Goal: Information Seeking & Learning: Learn about a topic

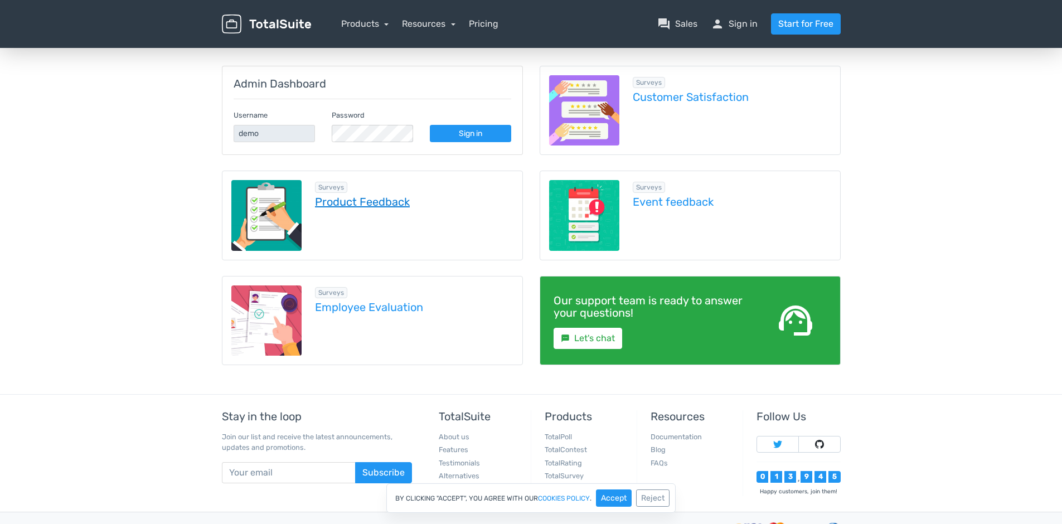
scroll to position [167, 0]
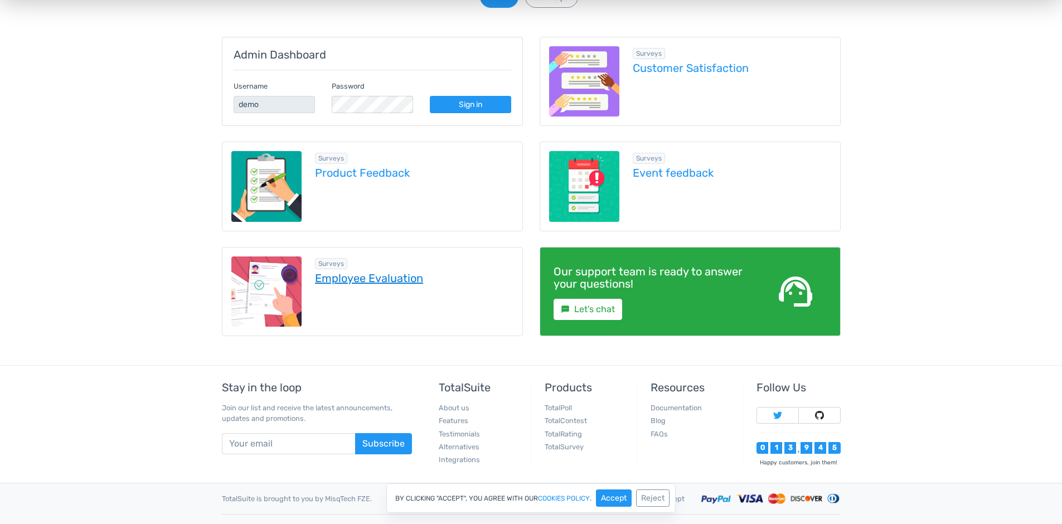
click at [413, 279] on link "Employee Evaluation" at bounding box center [414, 278] width 198 height 12
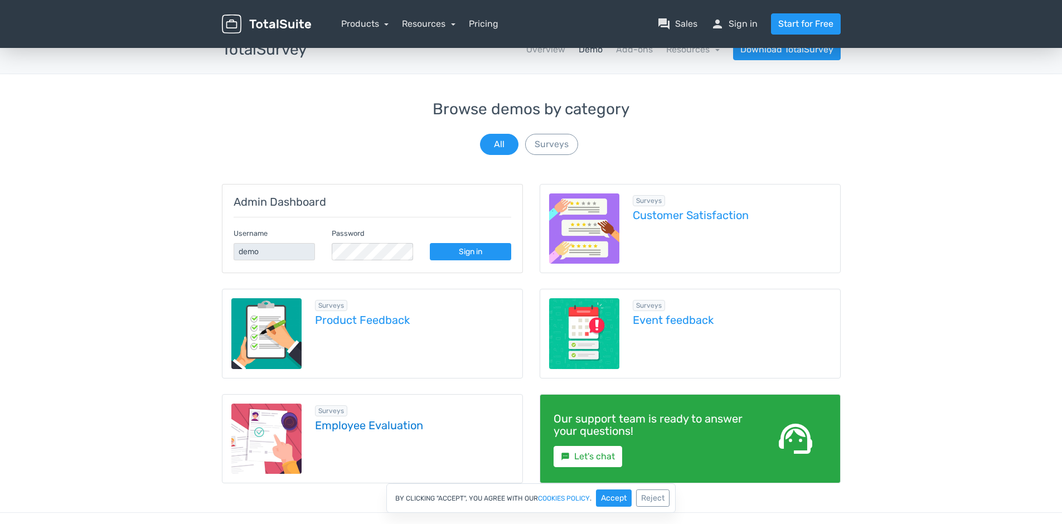
scroll to position [0, 0]
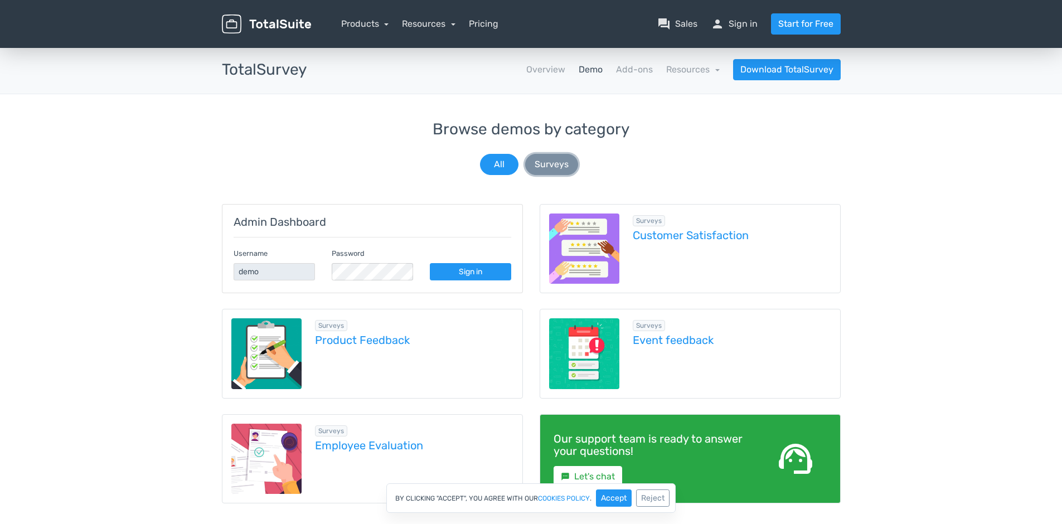
click at [544, 163] on button "Surveys" at bounding box center [551, 164] width 53 height 21
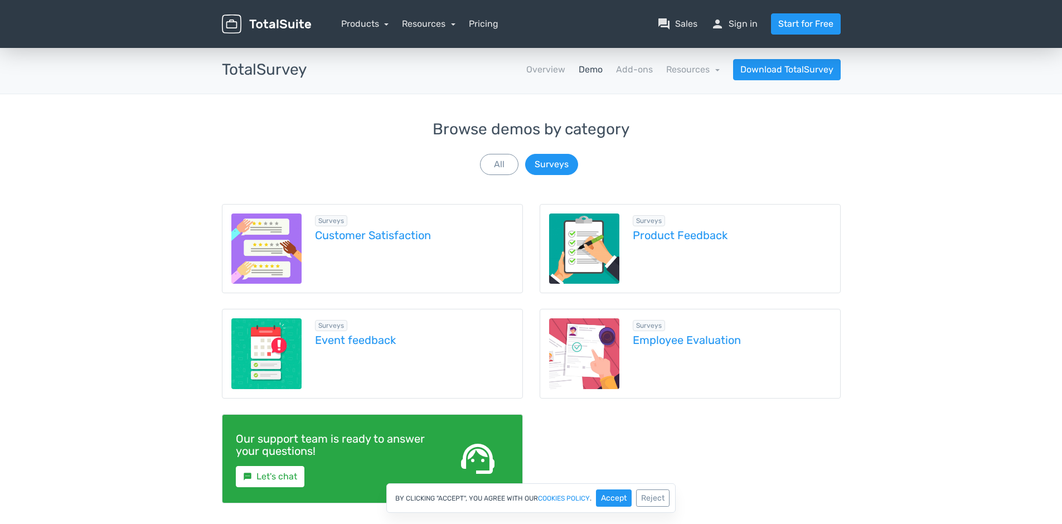
click at [594, 68] on link "Demo" at bounding box center [591, 69] width 24 height 13
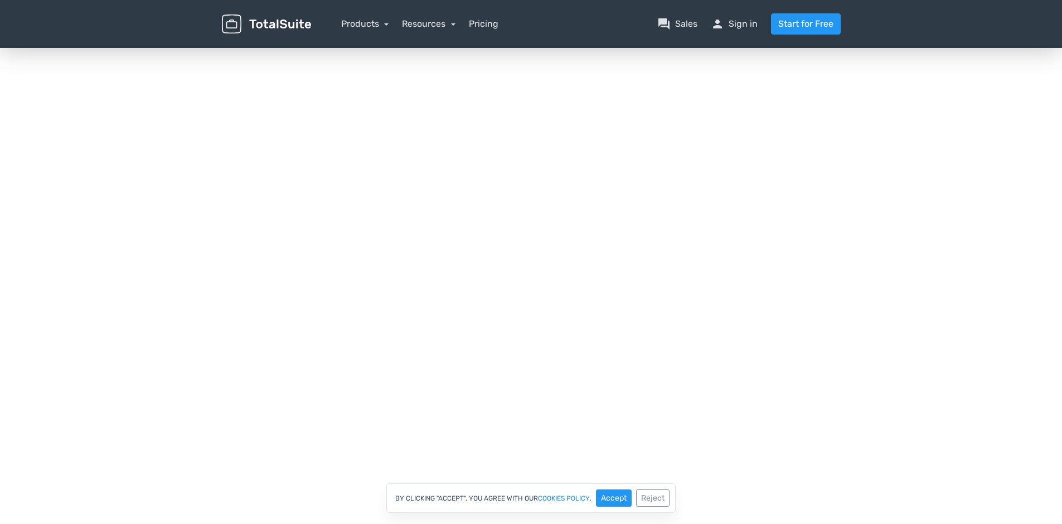
scroll to position [190, 0]
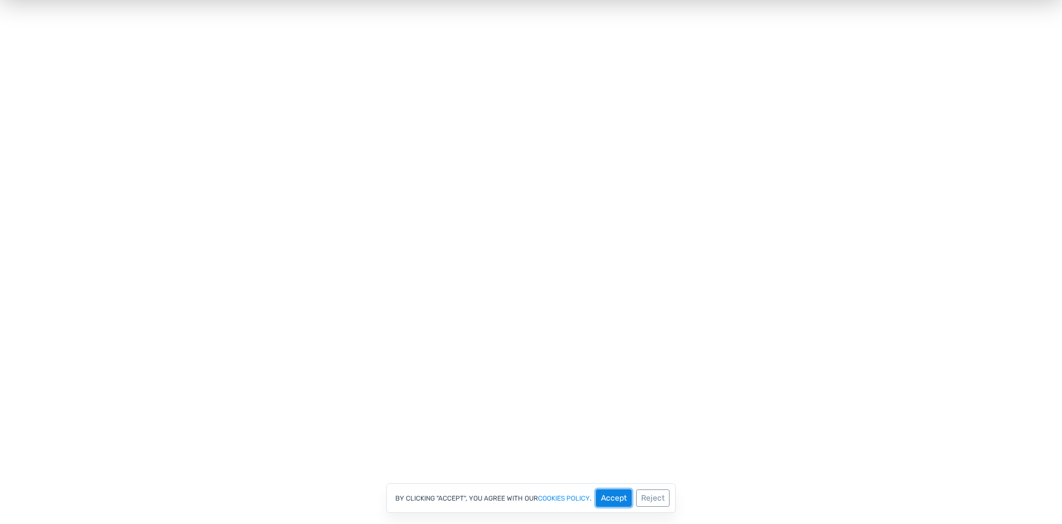
click at [624, 501] on button "Accept" at bounding box center [614, 497] width 36 height 17
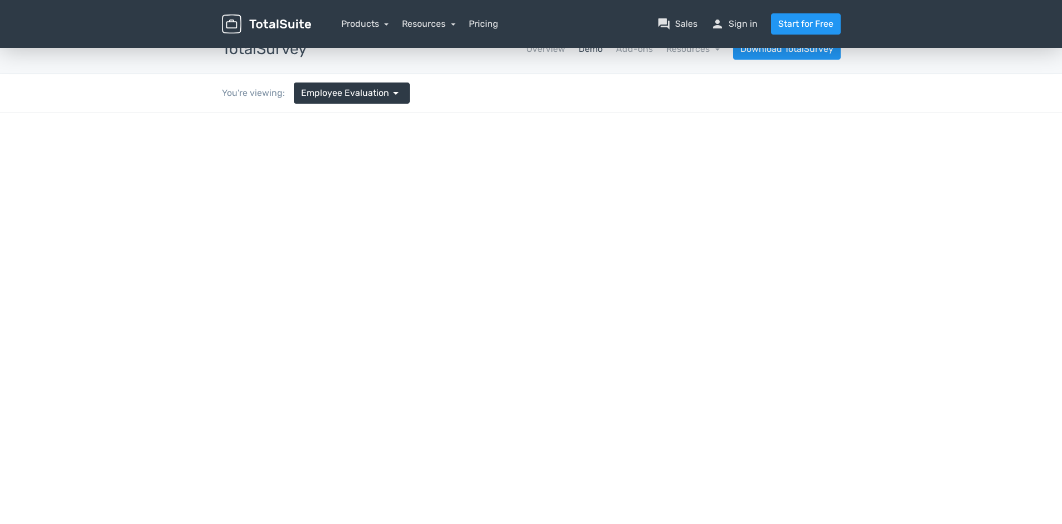
scroll to position [0, 0]
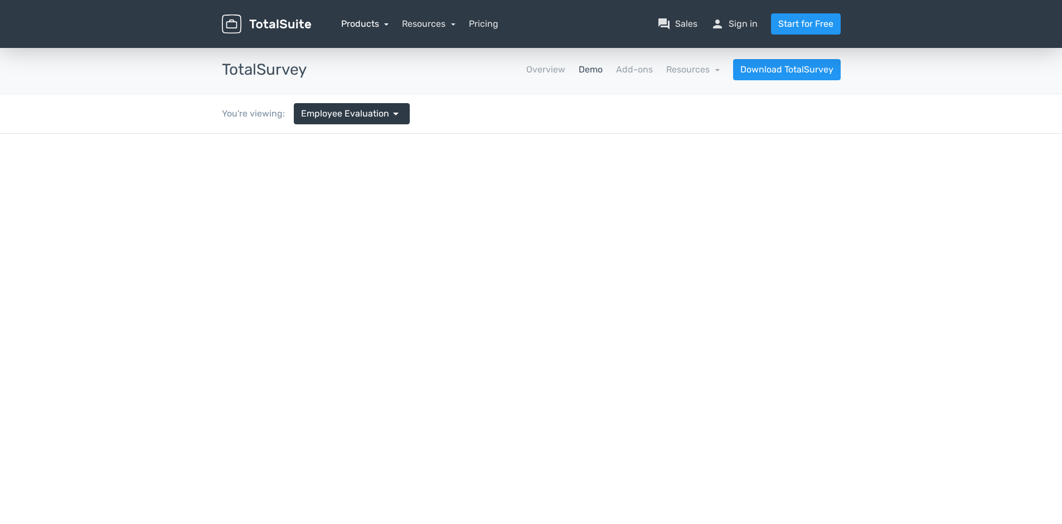
click at [375, 25] on link "Products" at bounding box center [365, 23] width 48 height 11
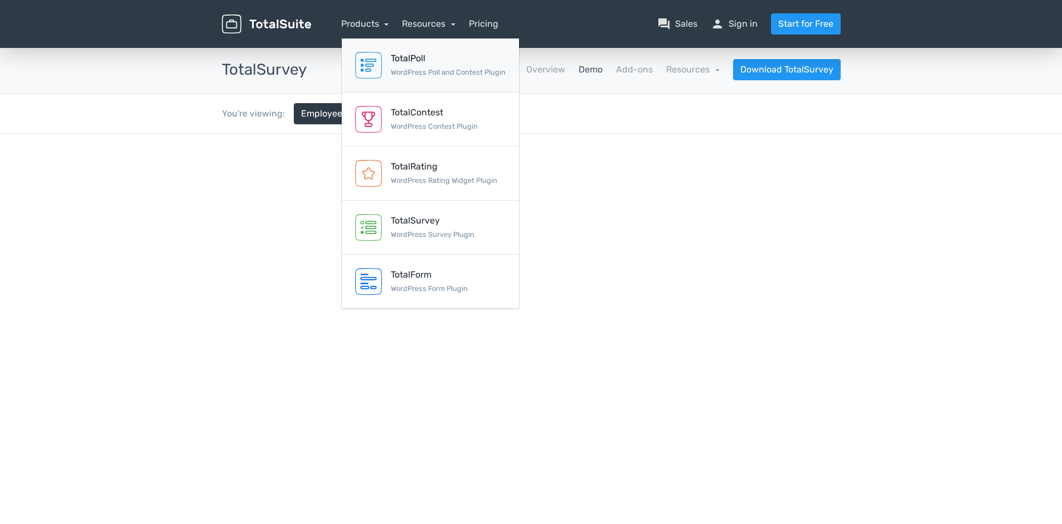
click at [463, 65] on div "TotalPoll" at bounding box center [448, 58] width 115 height 13
click at [463, 65] on nav "Overview Demo Add-ons Resources school Documentation article Changelog Download…" at bounding box center [582, 69] width 534 height 21
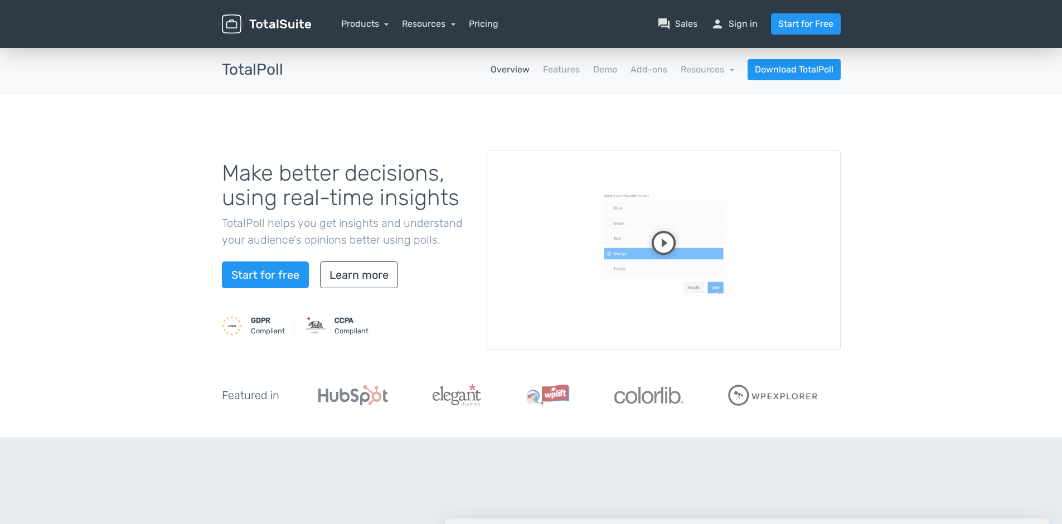
click at [667, 238] on video at bounding box center [664, 251] width 354 height 200
click at [376, 22] on link "Products" at bounding box center [365, 23] width 48 height 11
click at [385, 28] on link "Products" at bounding box center [365, 23] width 48 height 11
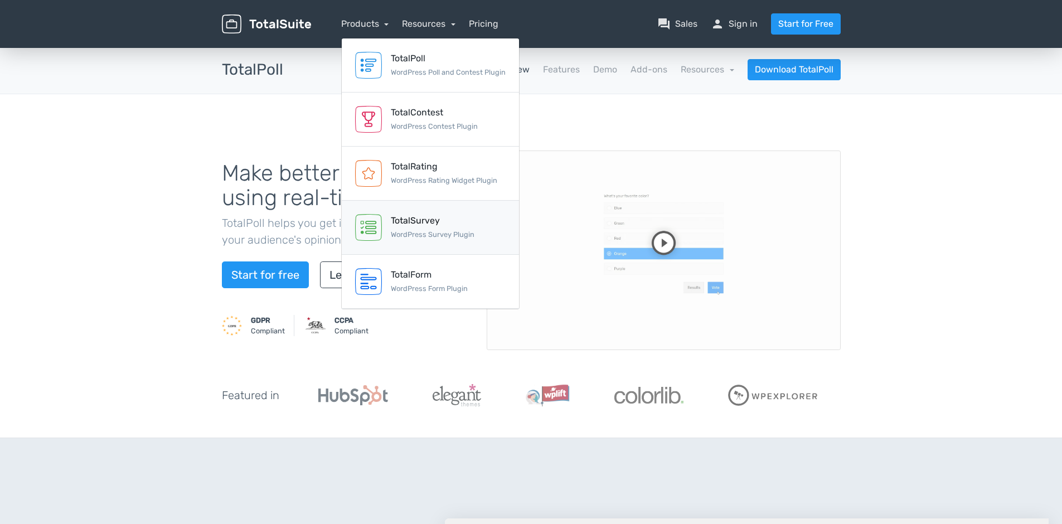
click at [467, 229] on div "TotalSurvey WordPress Survey Plugin" at bounding box center [433, 227] width 84 height 27
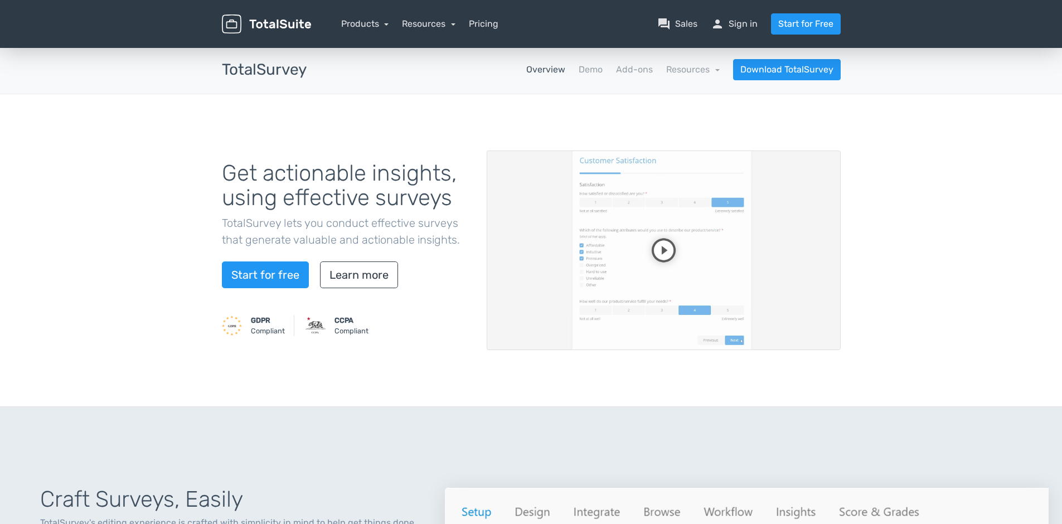
click at [670, 250] on video at bounding box center [664, 251] width 354 height 200
click at [711, 237] on video at bounding box center [664, 251] width 354 height 200
click at [366, 20] on link "Products" at bounding box center [365, 23] width 48 height 11
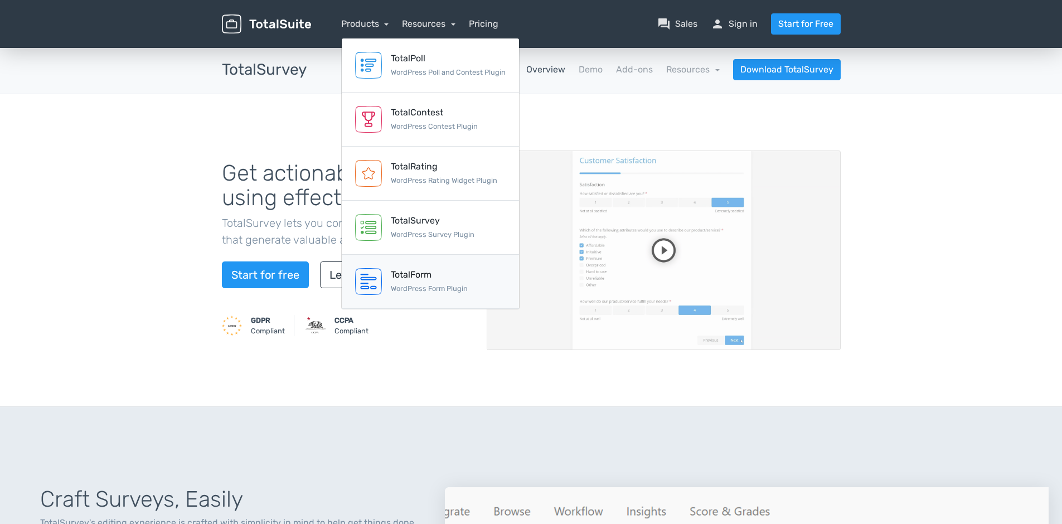
click at [417, 280] on div "TotalForm" at bounding box center [429, 274] width 77 height 13
click at [417, 280] on div "Start for free Learn more" at bounding box center [346, 274] width 248 height 27
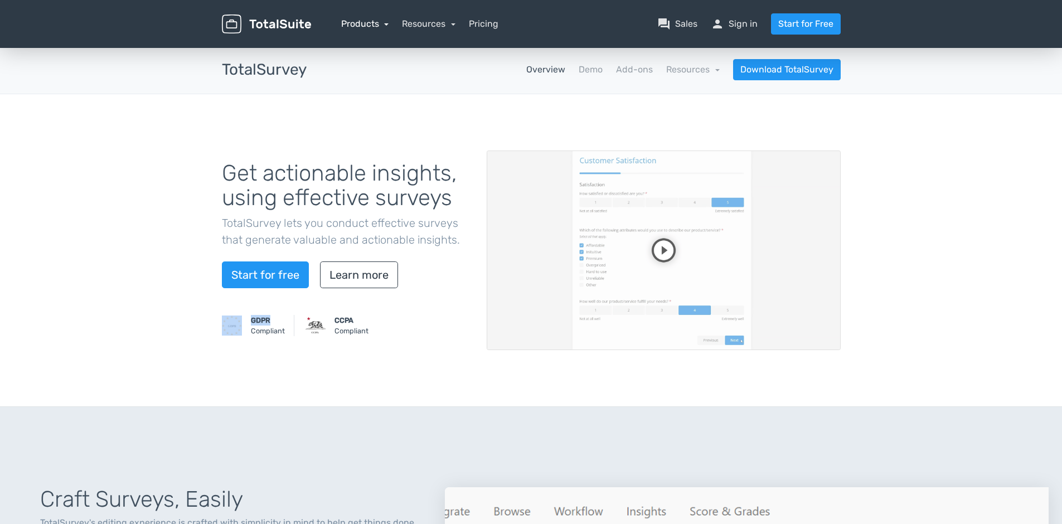
click at [383, 26] on link "Products" at bounding box center [365, 23] width 48 height 11
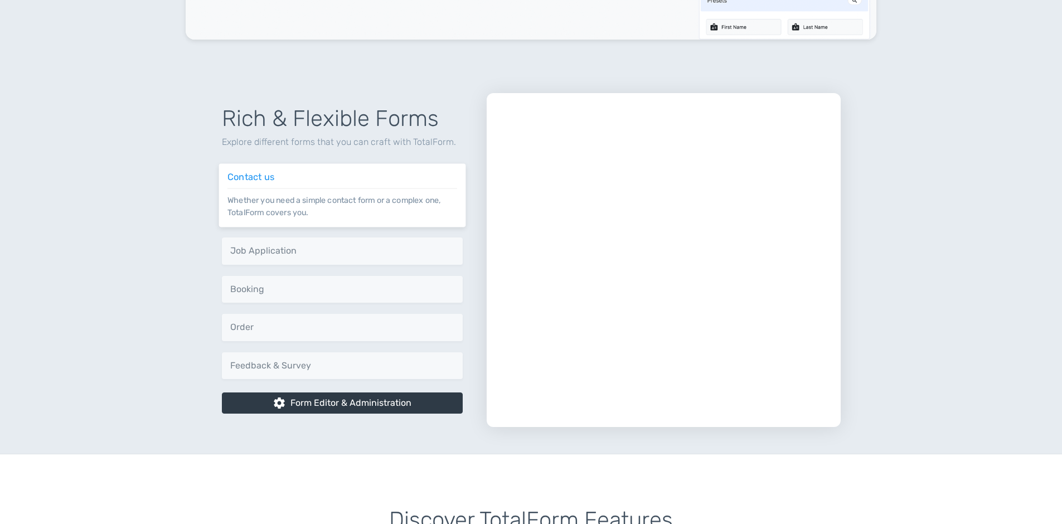
scroll to position [558, 0]
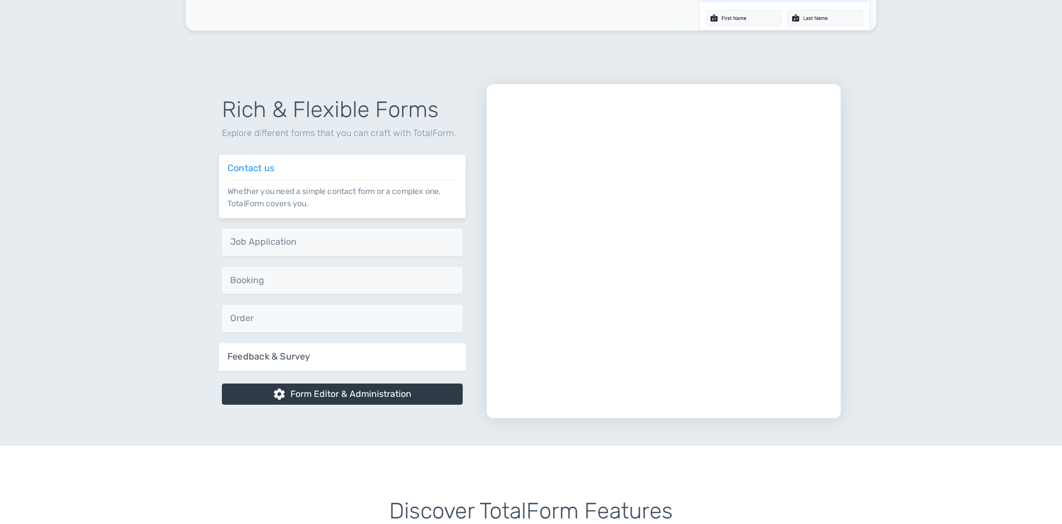
click at [306, 358] on h6 "Feedback & Survey" at bounding box center [342, 356] width 230 height 10
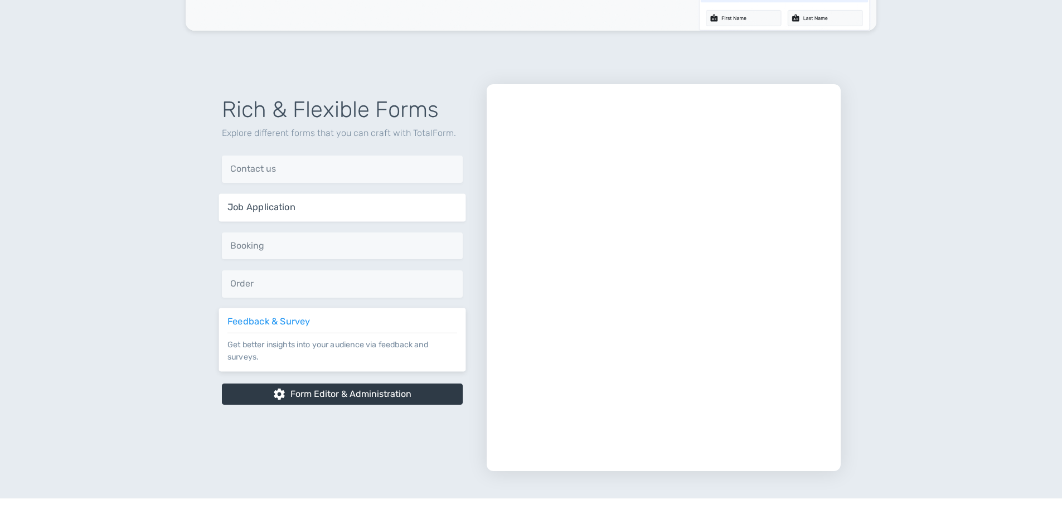
click at [318, 211] on h6 "Job Application" at bounding box center [342, 207] width 230 height 10
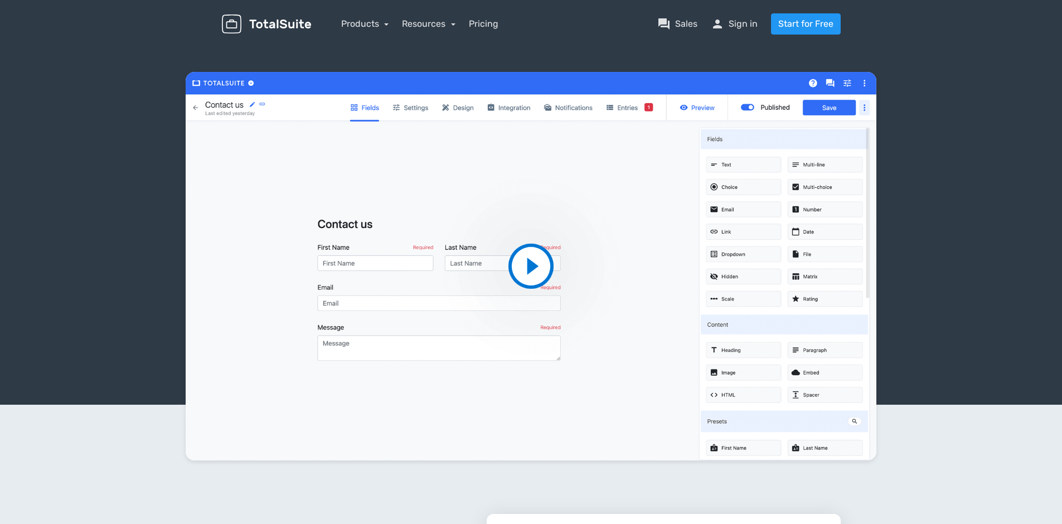
scroll to position [112, 0]
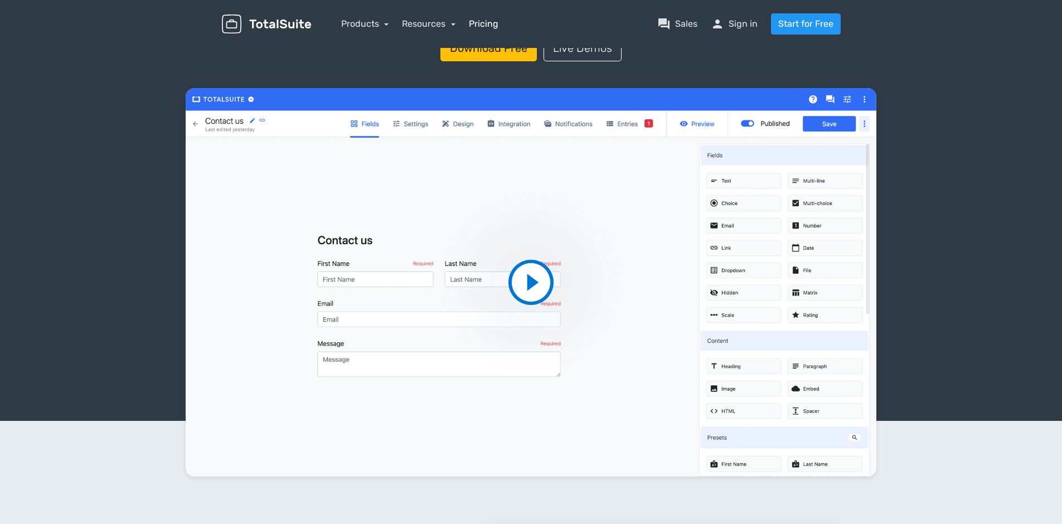
click at [493, 22] on link "Pricing" at bounding box center [484, 23] width 30 height 13
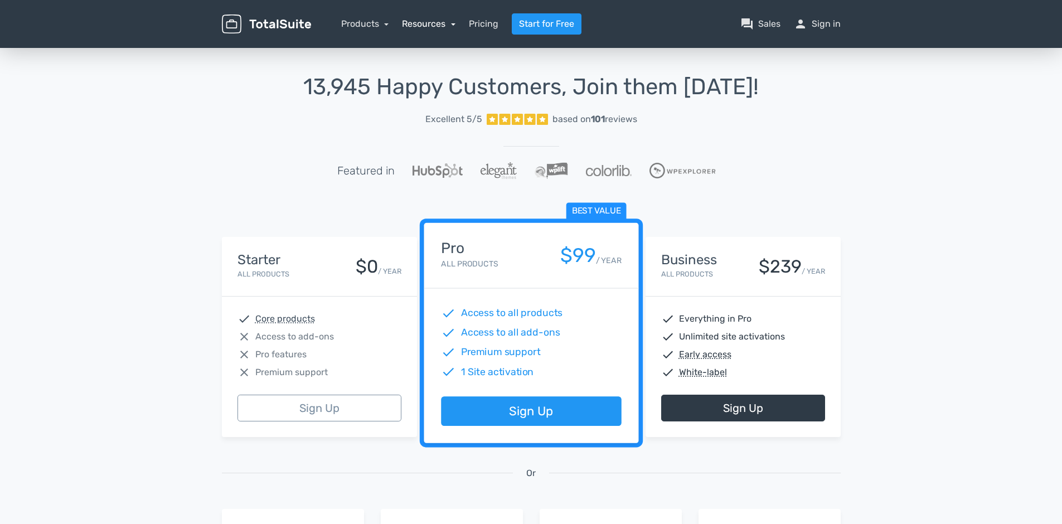
click at [422, 22] on link "Resources" at bounding box center [429, 23] width 54 height 11
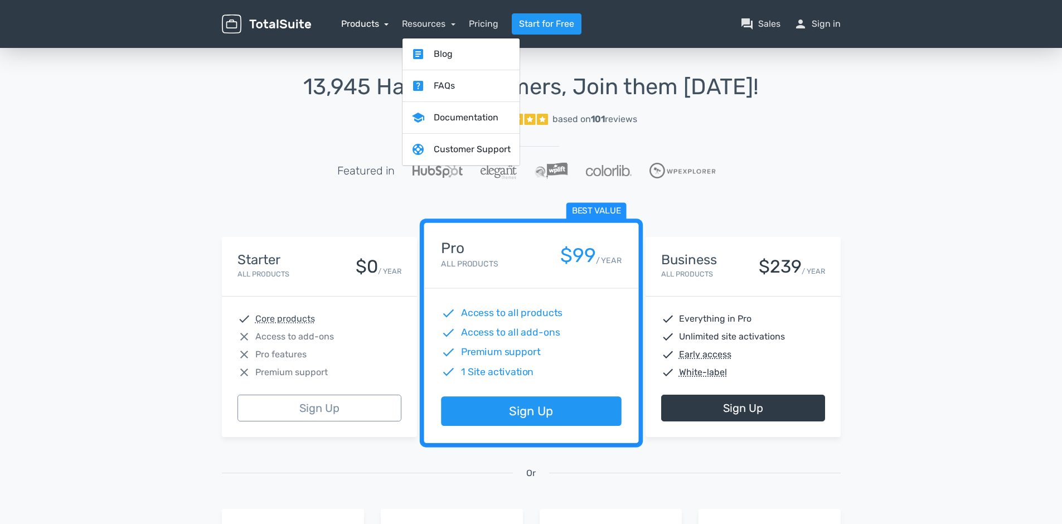
click at [387, 22] on link "Products" at bounding box center [365, 23] width 48 height 11
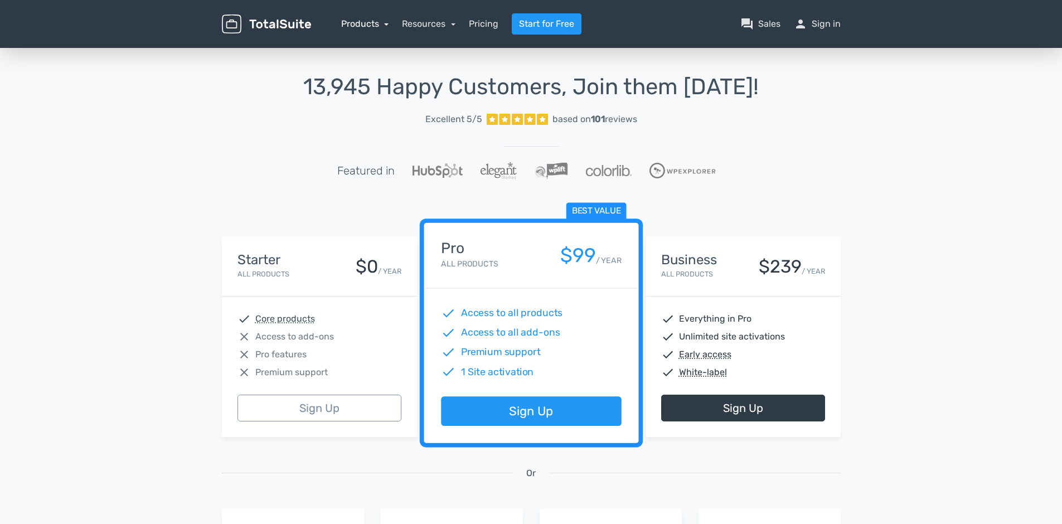
click at [387, 22] on link "Products" at bounding box center [365, 23] width 48 height 11
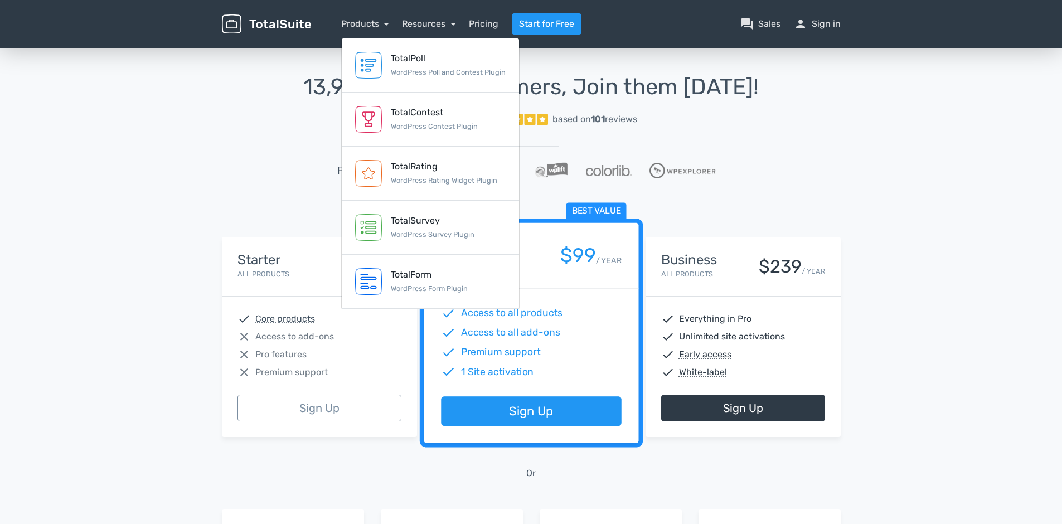
click at [298, 23] on img at bounding box center [266, 24] width 89 height 20
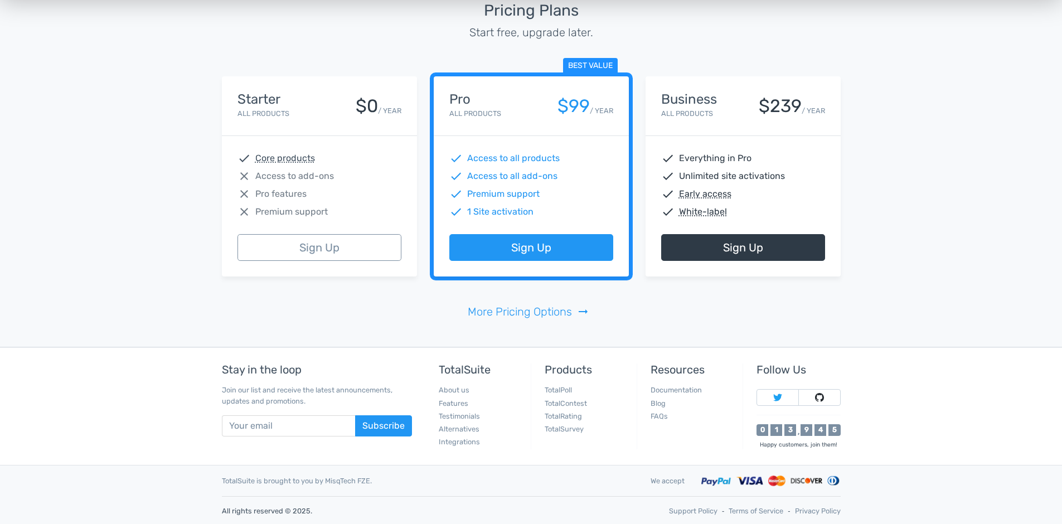
scroll to position [2585, 0]
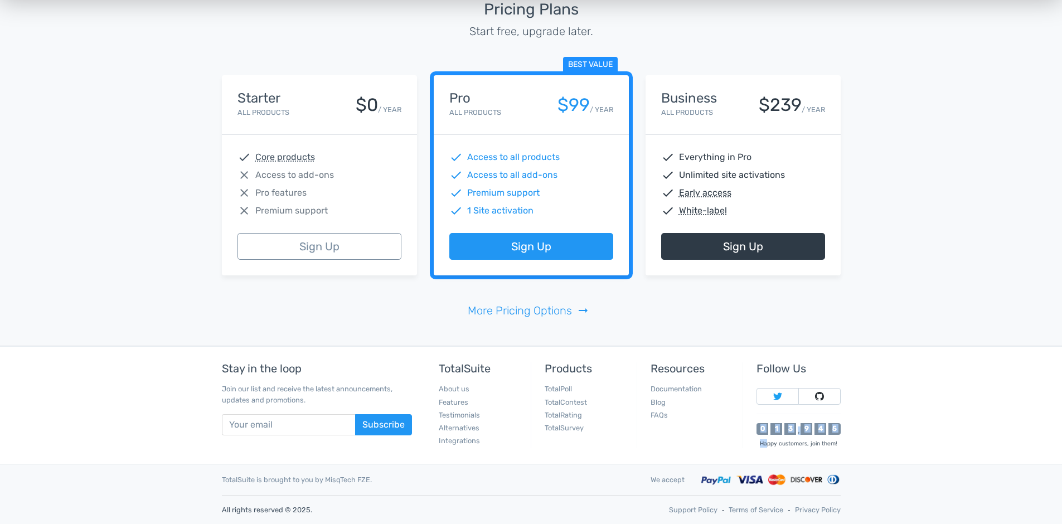
drag, startPoint x: 764, startPoint y: 443, endPoint x: 749, endPoint y: 425, distance: 22.9
click at [749, 425] on div "Follow Us 0 1 3 , 9 4 5 Happy customers, join them!" at bounding box center [796, 405] width 106 height 86
click at [903, 418] on footer "Stay in the loop Join our list and receive the latest announcements, updates an…" at bounding box center [531, 435] width 1062 height 178
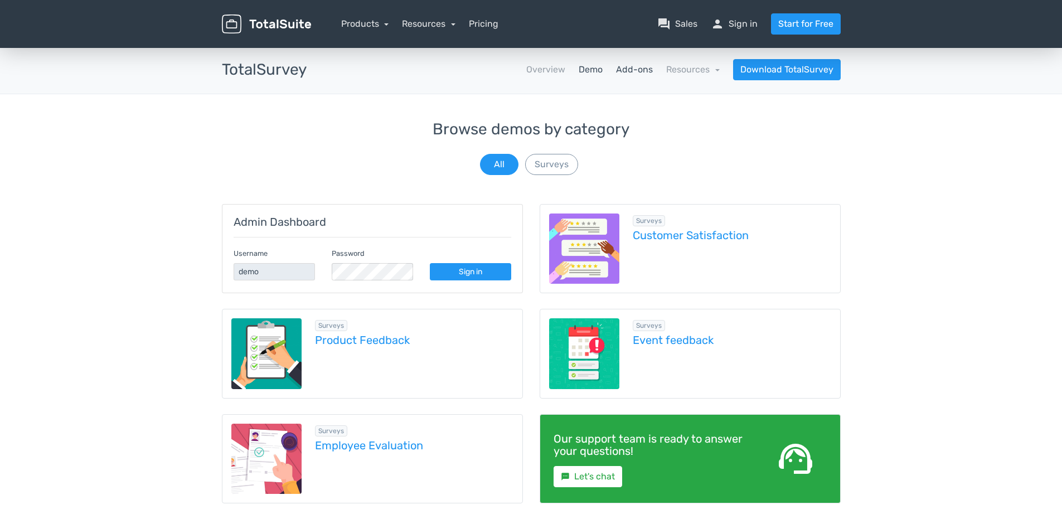
click at [629, 70] on link "Add-ons" at bounding box center [634, 69] width 37 height 13
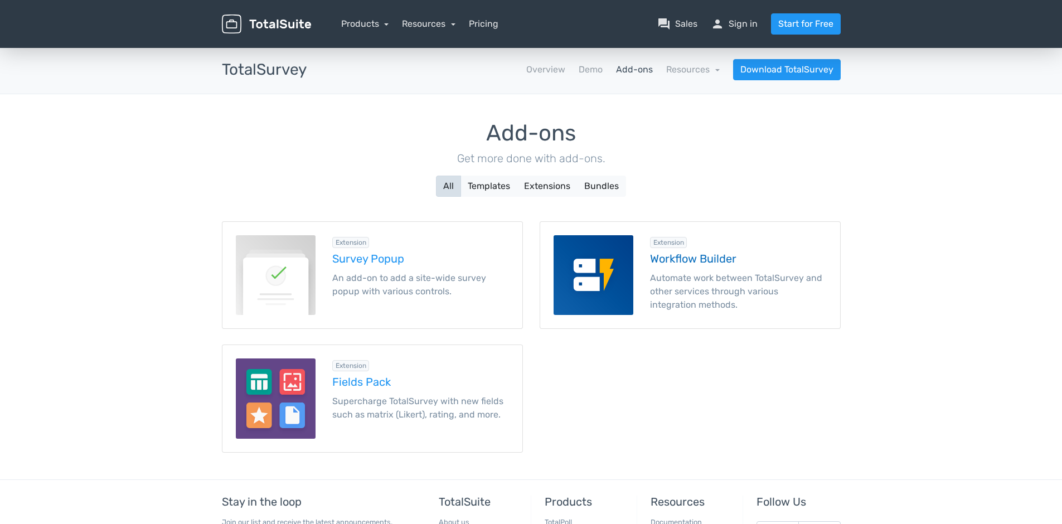
click at [701, 255] on h5 "Workflow Builder" at bounding box center [738, 259] width 177 height 12
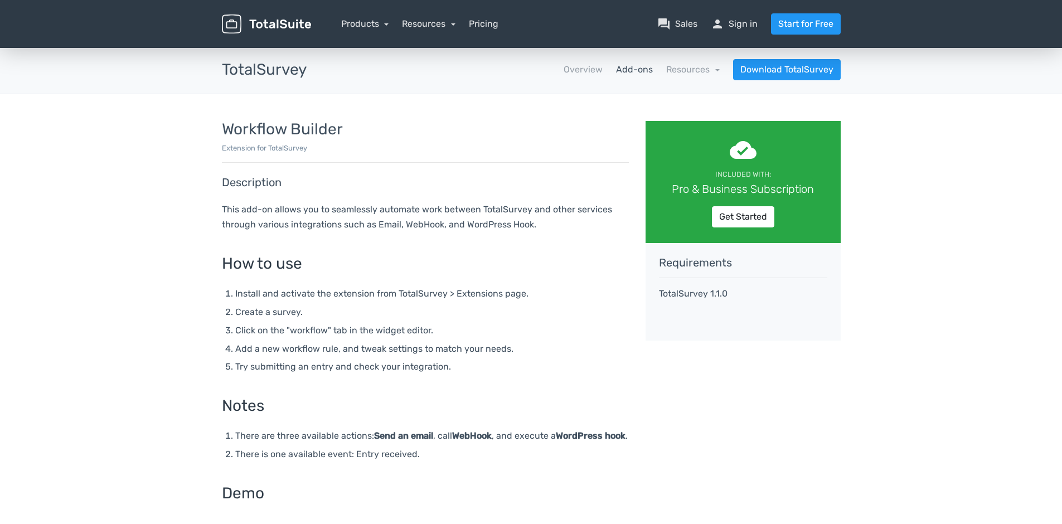
click at [639, 69] on link "Add-ons" at bounding box center [634, 69] width 37 height 13
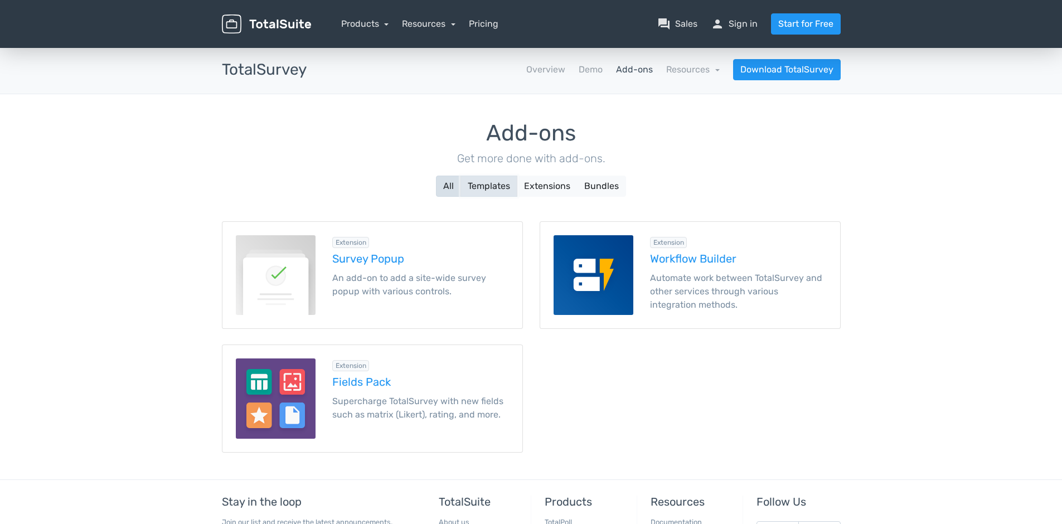
click at [490, 182] on button "Templates" at bounding box center [489, 186] width 57 height 21
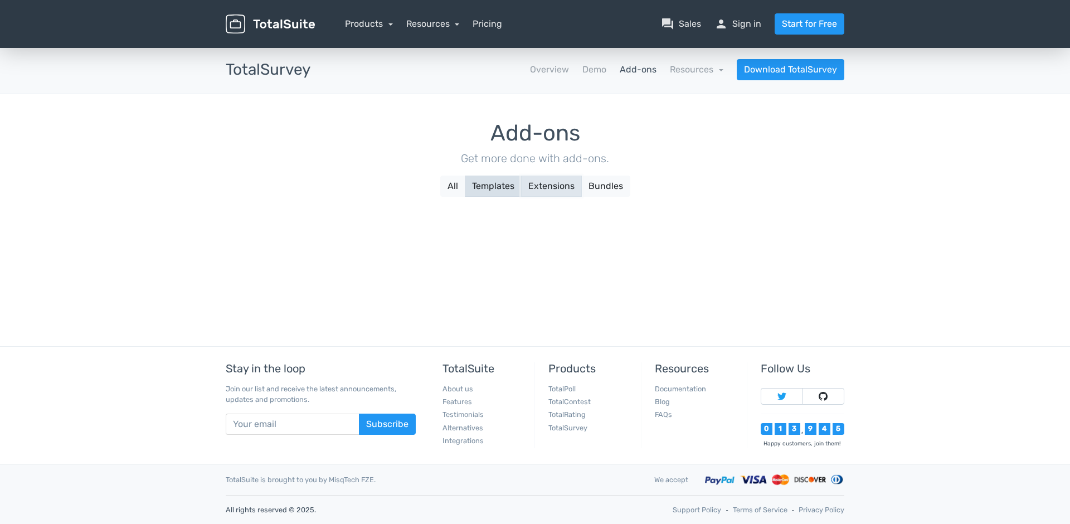
click at [540, 181] on button "Extensions" at bounding box center [551, 186] width 61 height 21
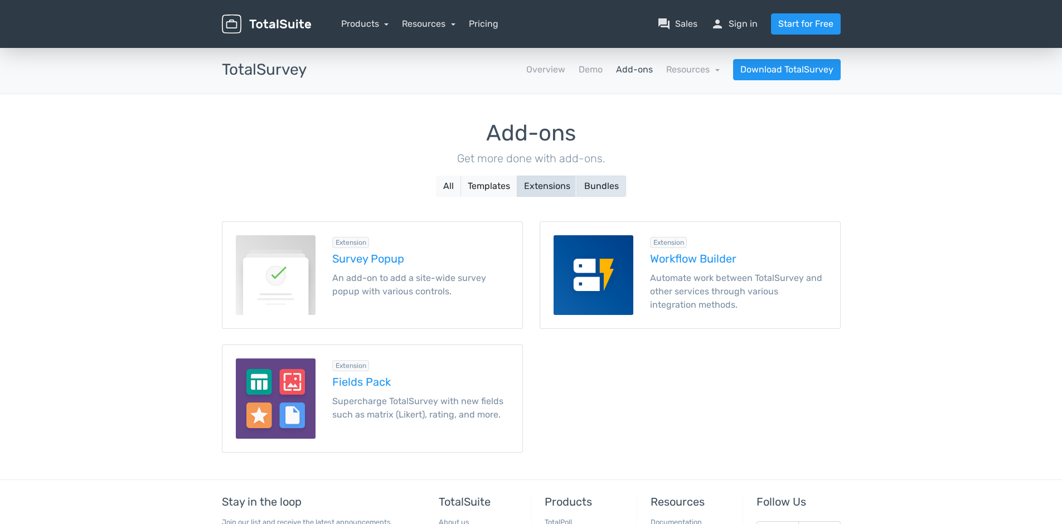
click at [604, 182] on button "Bundles" at bounding box center [601, 186] width 49 height 21
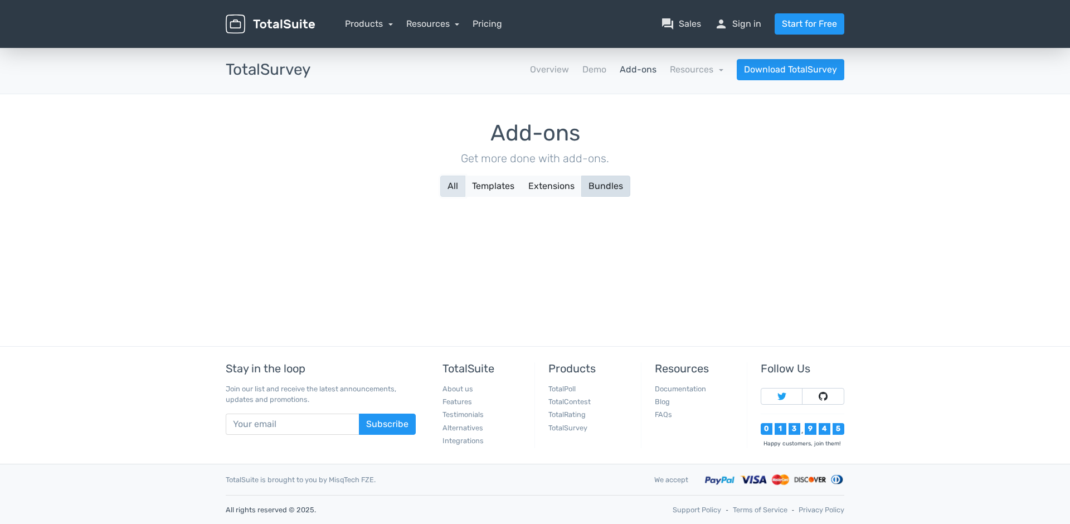
click at [455, 189] on button "All" at bounding box center [452, 186] width 25 height 21
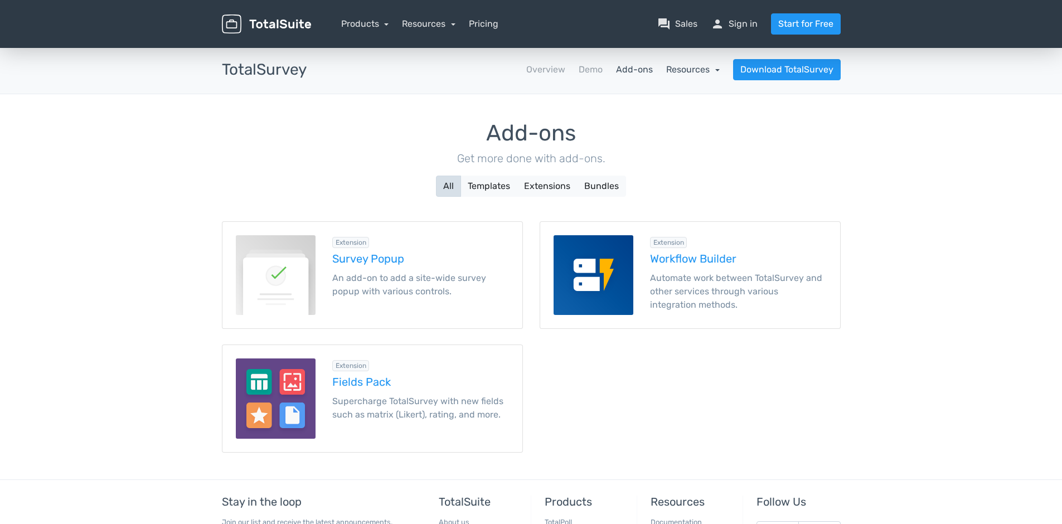
click at [685, 65] on link "Resources" at bounding box center [693, 69] width 54 height 11
click at [583, 72] on link "Demo" at bounding box center [591, 69] width 24 height 13
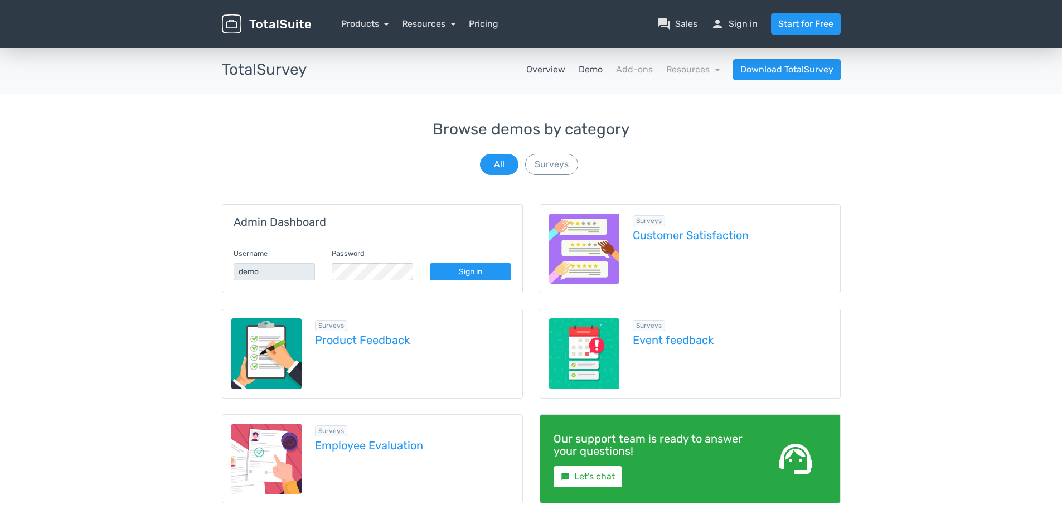
click at [551, 71] on link "Overview" at bounding box center [545, 69] width 39 height 13
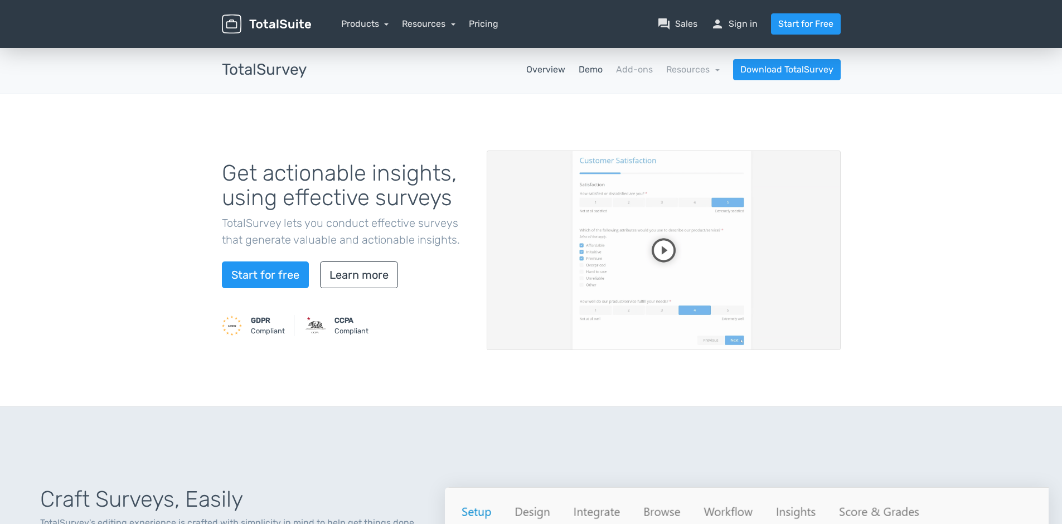
click at [590, 68] on link "Demo" at bounding box center [591, 69] width 24 height 13
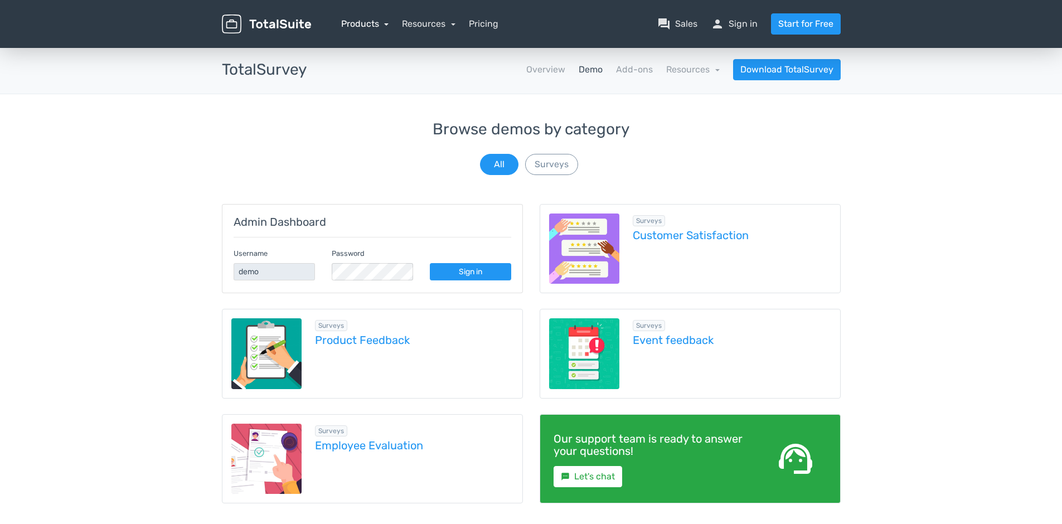
click at [380, 27] on link "Products" at bounding box center [365, 23] width 48 height 11
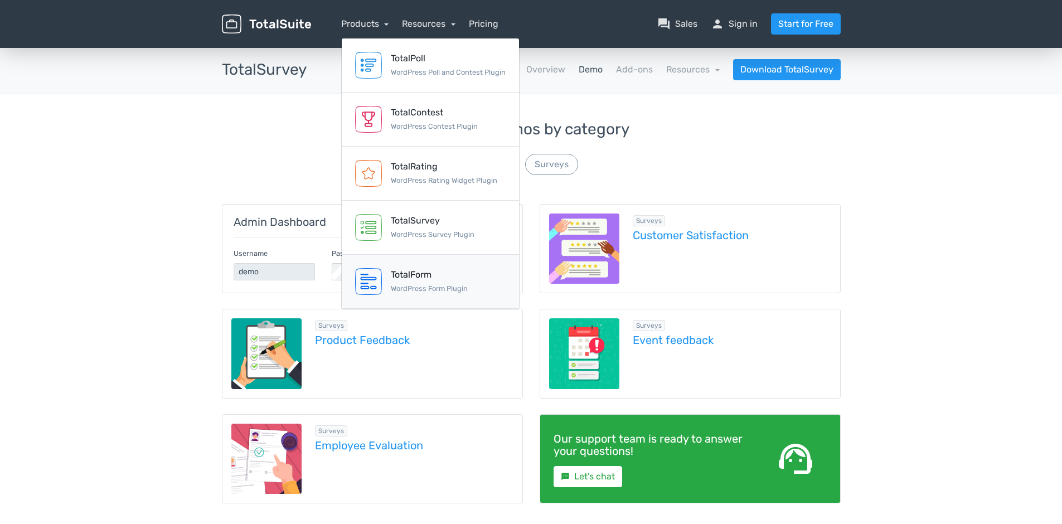
click at [409, 282] on div "TotalForm WordPress Form Plugin" at bounding box center [429, 281] width 77 height 27
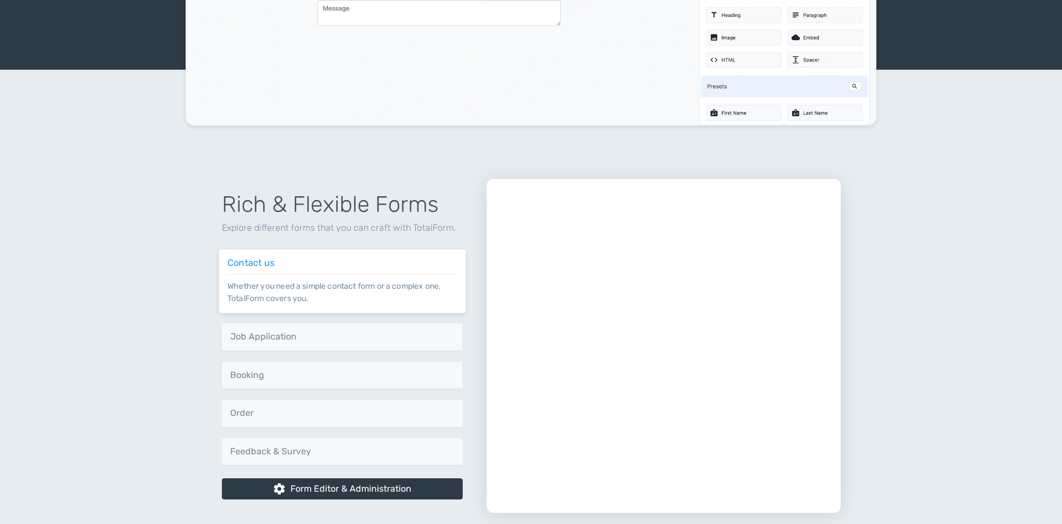
scroll to position [613, 0]
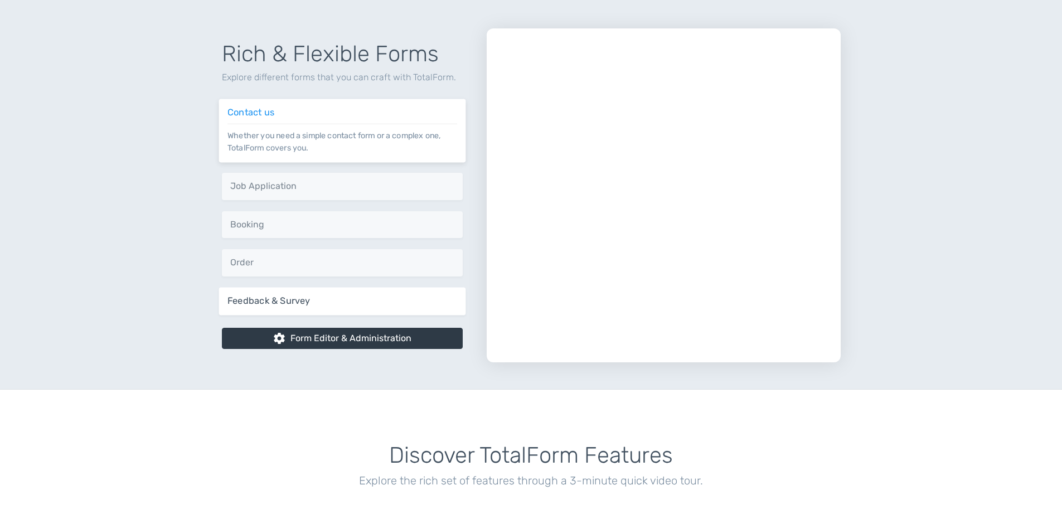
click at [301, 293] on div "Feedback & Survey Get better insights into your audience via feedback and surve…" at bounding box center [342, 301] width 247 height 28
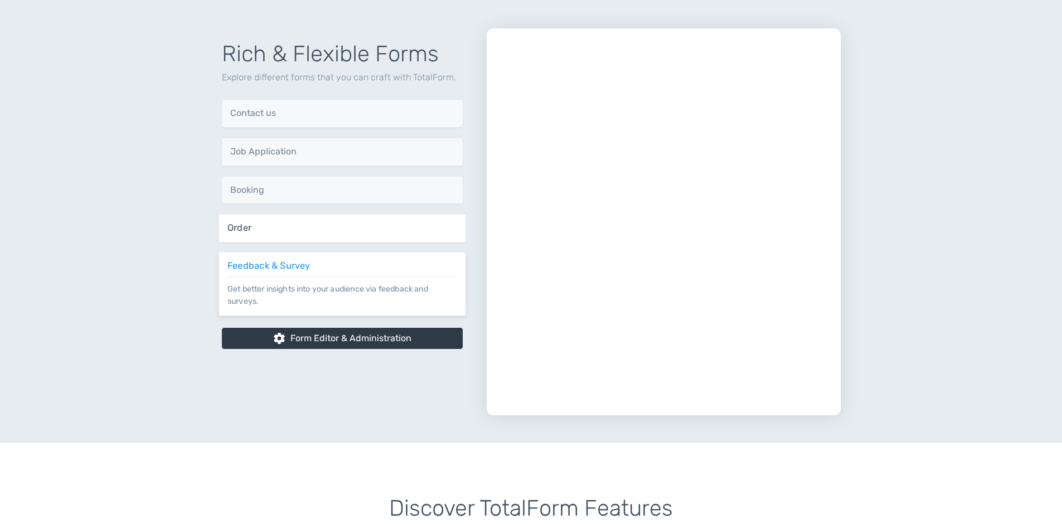
click at [337, 225] on h6 "Order" at bounding box center [342, 228] width 230 height 10
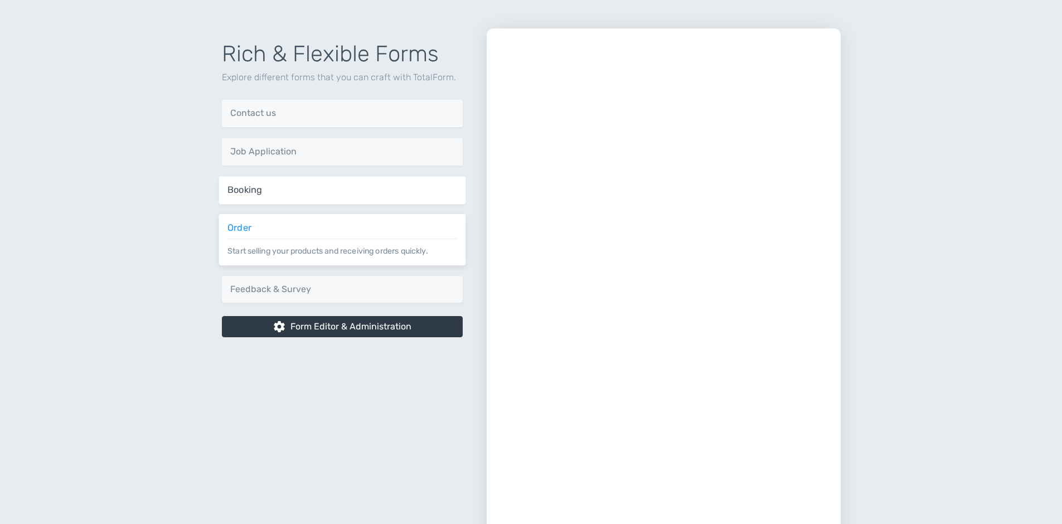
click at [341, 192] on h6 "Booking" at bounding box center [342, 190] width 230 height 10
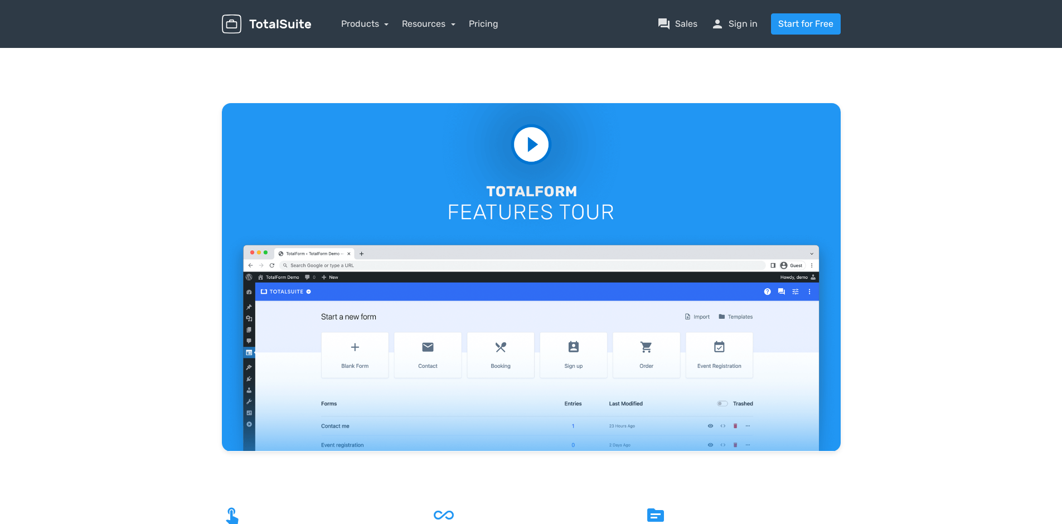
scroll to position [1450, 0]
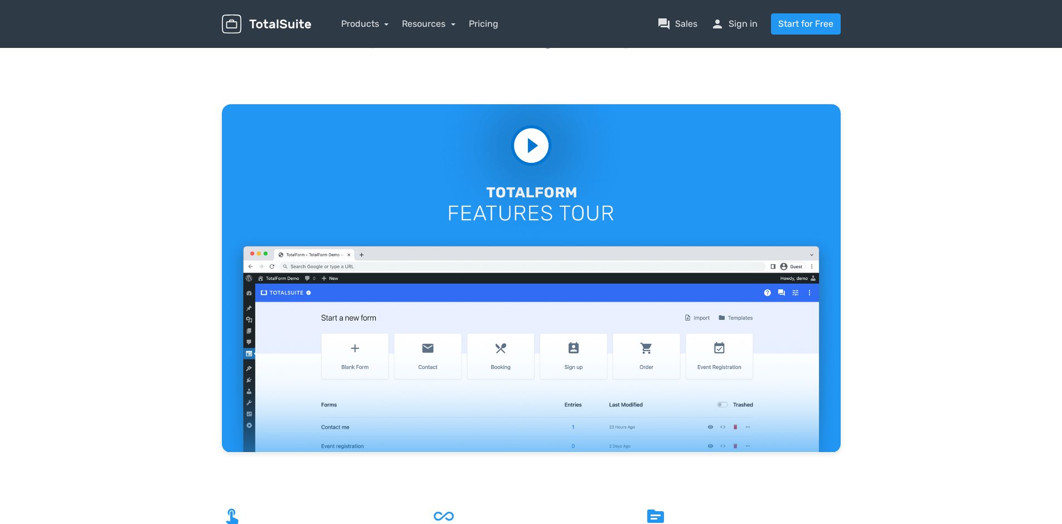
click at [530, 134] on video at bounding box center [531, 278] width 619 height 348
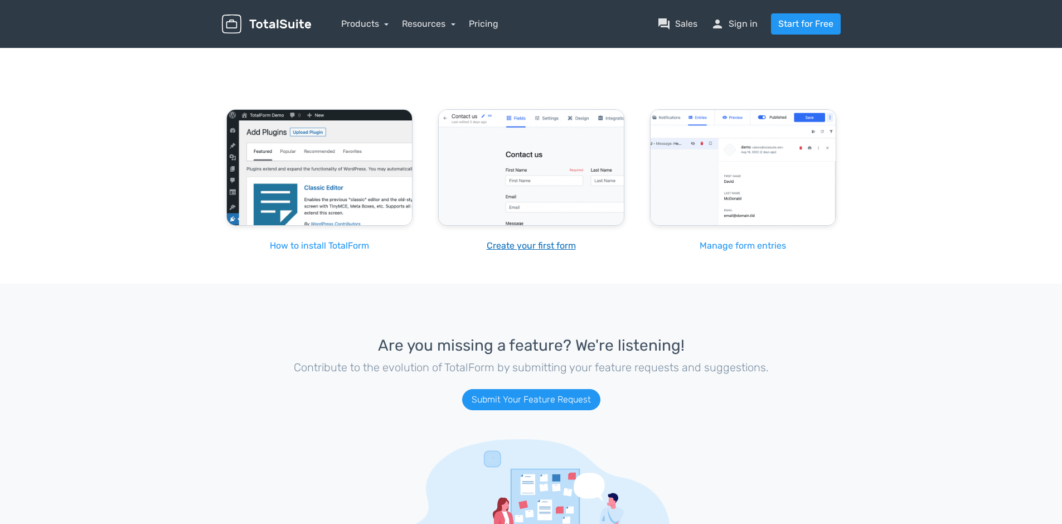
scroll to position [2381, 0]
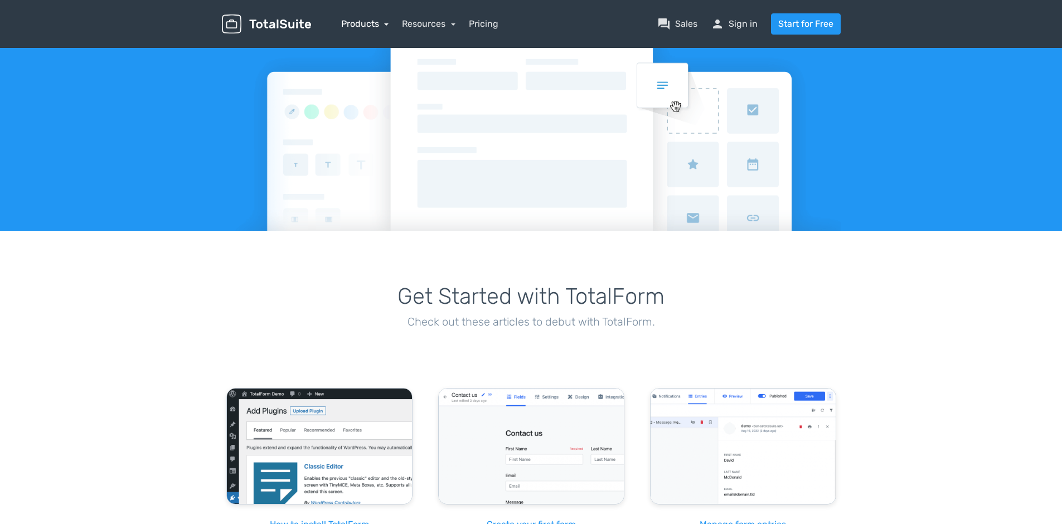
click at [356, 21] on link "Products" at bounding box center [365, 23] width 48 height 11
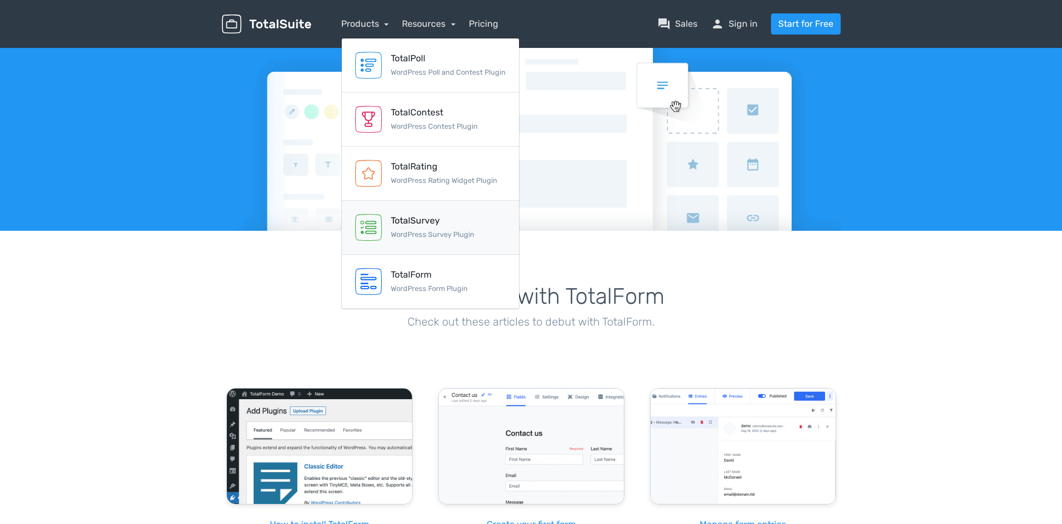
click at [410, 232] on small "WordPress Survey Plugin" at bounding box center [433, 234] width 84 height 8
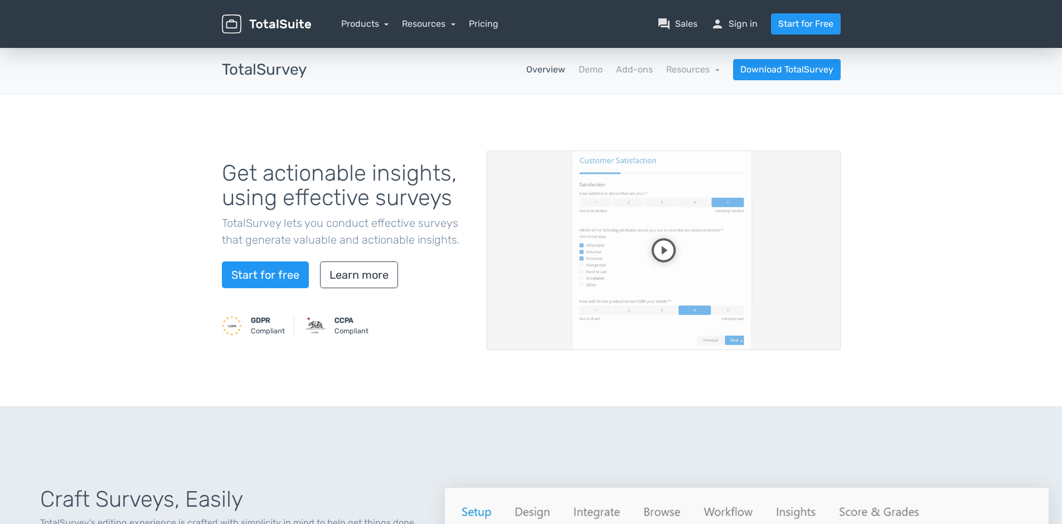
click at [691, 245] on video at bounding box center [664, 251] width 354 height 200
click at [750, 65] on link "Download TotalSurvey" at bounding box center [787, 69] width 108 height 21
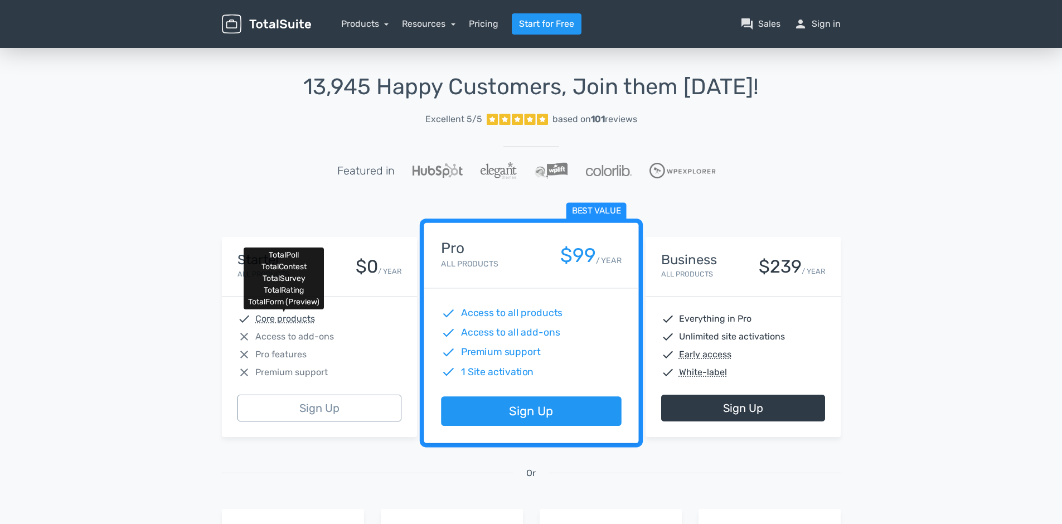
click at [307, 318] on abbr "Core products" at bounding box center [285, 318] width 60 height 13
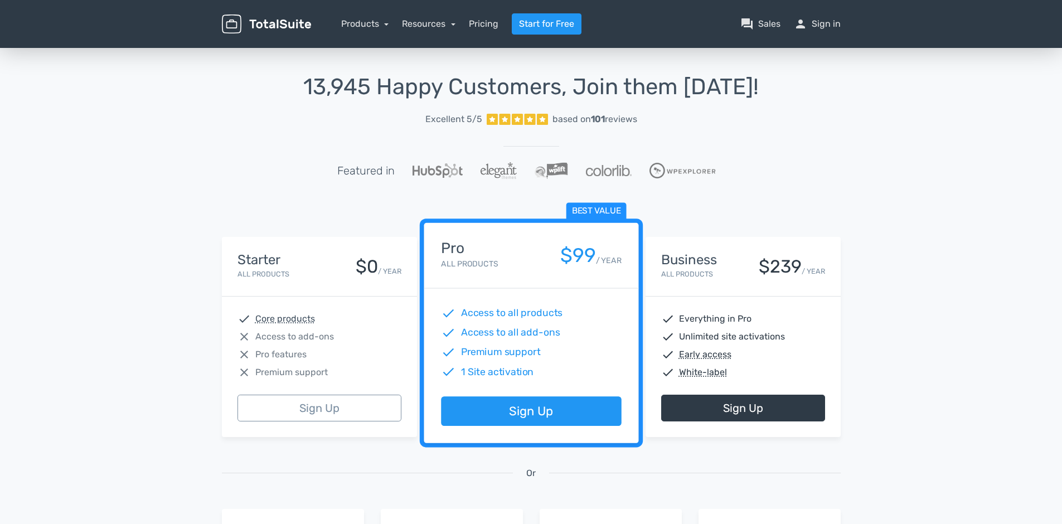
click at [339, 340] on div "close Access to add-ons" at bounding box center [320, 336] width 164 height 13
